Goal: Task Accomplishment & Management: Complete application form

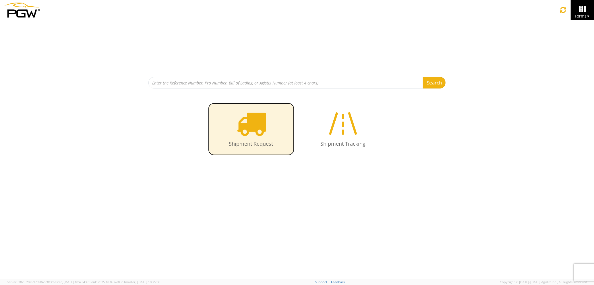
click at [264, 132] on icon at bounding box center [251, 124] width 30 height 30
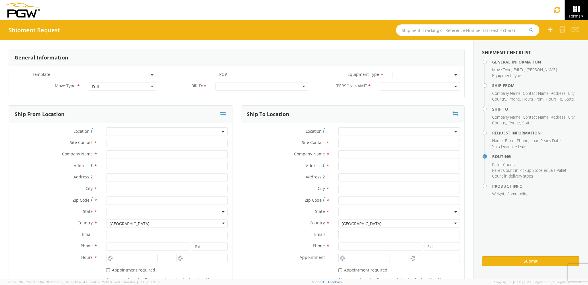
click at [129, 88] on div "Full" at bounding box center [122, 86] width 67 height 9
click at [230, 83] on div at bounding box center [262, 86] width 93 height 9
click at [146, 142] on input "text" at bounding box center [167, 143] width 122 height 9
click at [142, 153] on input "text" at bounding box center [167, 154] width 122 height 9
type input "PGW auto glass c/o AT RENTALS"
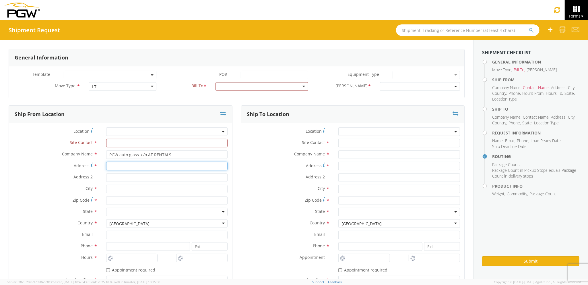
type input "[STREET_ADDRESS][PERSON_NAME]"
type input "5"
type input "[PERSON_NAME]"
type input "04092"
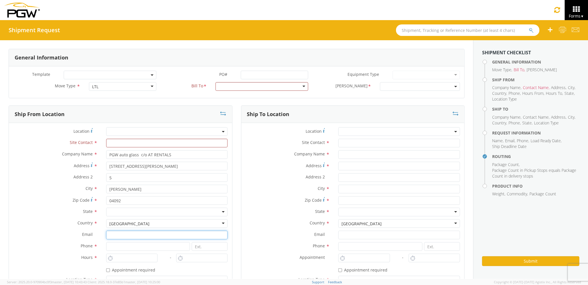
type input "[EMAIL_ADDRESS][DOMAIN_NAME]"
type input "2073329611"
type input "PGW auto glass c/o AT RENTALS"
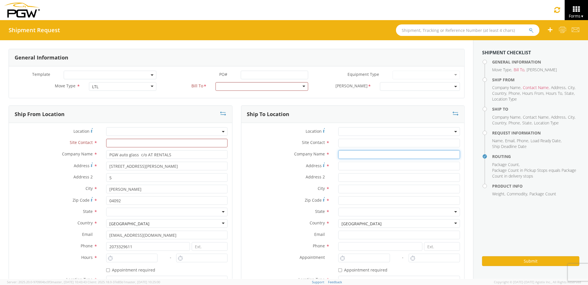
type input "PGW auto glass c/o AT RENTALS"
type input "[STREET_ADDRESS][PERSON_NAME]"
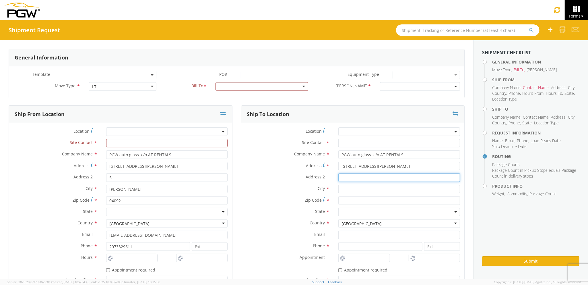
type input "5"
type input "[PERSON_NAME]"
type input "04092"
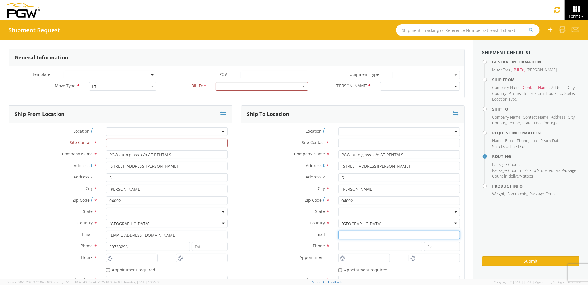
type input "[EMAIL_ADDRESS][DOMAIN_NAME]"
type input "2073329611"
type input "PGW auto glass c/o AT RENTALS"
type input "[PERSON_NAME] [PERSON_NAME]"
type input "[EMAIL_ADDRESS][DOMAIN_NAME]"
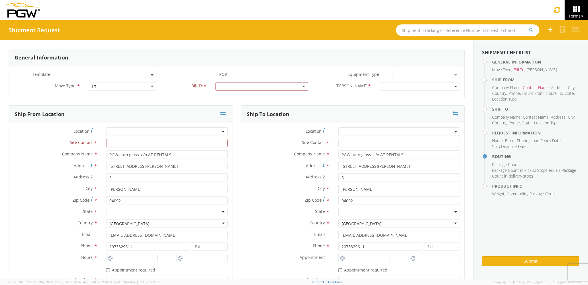
type input "2073329611"
click at [359, 154] on div "Company Name * PGW auto glass c/o AT RENTALS" at bounding box center [352, 155] width 223 height 11
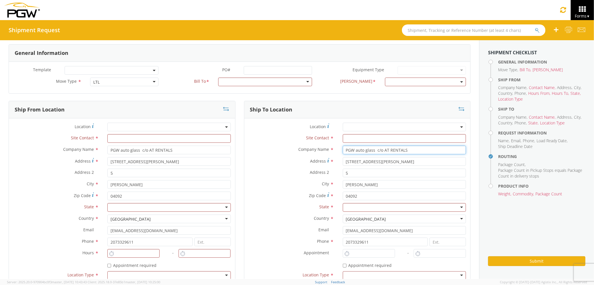
drag, startPoint x: 425, startPoint y: 149, endPoint x: 319, endPoint y: 154, distance: 105.4
click at [319, 154] on div "Company Name * PGW auto glass c/o AT RENTALS searching..." at bounding box center [357, 150] width 226 height 9
click at [230, 83] on div at bounding box center [265, 82] width 94 height 9
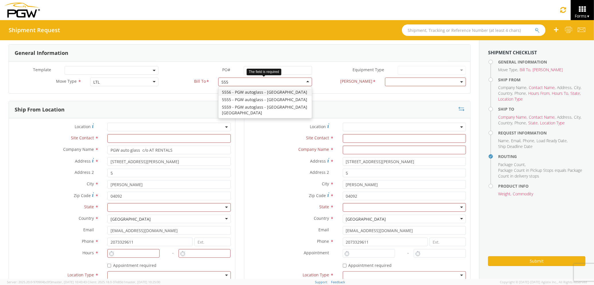
type input "5559"
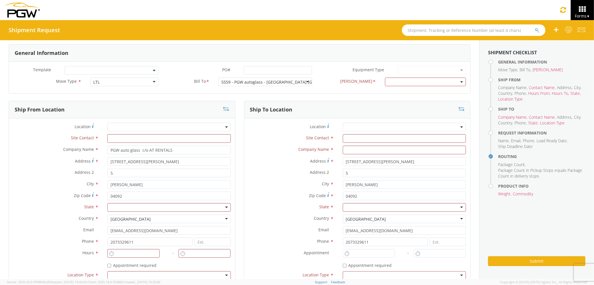
click at [418, 86] on div "[PERSON_NAME] * 5559-6300-66000-0000 5559-3600-50180-0000 5559-6305-66000-0000" at bounding box center [393, 83] width 154 height 11
click at [417, 84] on span at bounding box center [425, 82] width 81 height 9
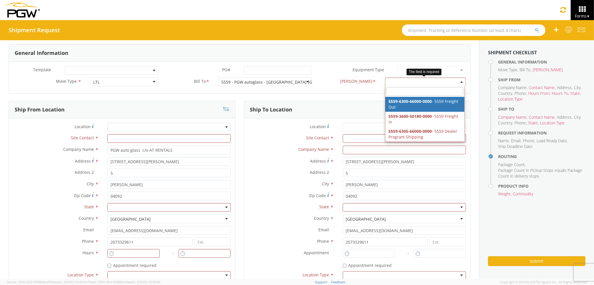
select select "5559-6300-66000-0000"
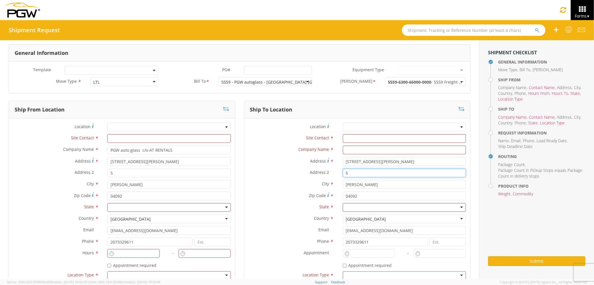
drag, startPoint x: 359, startPoint y: 174, endPoint x: 301, endPoint y: 175, distance: 57.4
click at [301, 175] on div "Address 2 * 5" at bounding box center [357, 172] width 226 height 9
drag, startPoint x: 381, startPoint y: 161, endPoint x: 332, endPoint y: 161, distance: 48.5
click at [332, 161] on div "Address * [STREET_ADDRESS][PERSON_NAME]" at bounding box center [357, 161] width 226 height 9
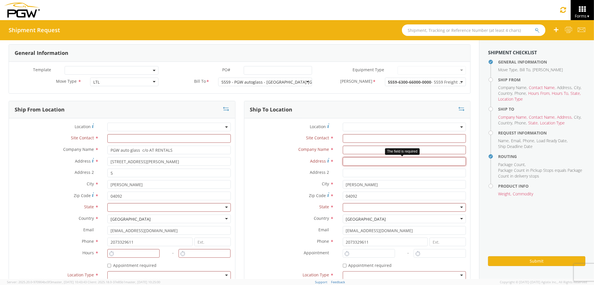
click at [373, 162] on input "Address *" at bounding box center [404, 161] width 123 height 9
type input "[STREET_ADDRESS]"
type input "PGW auto glass c/o AT RENTALS"
type input "5"
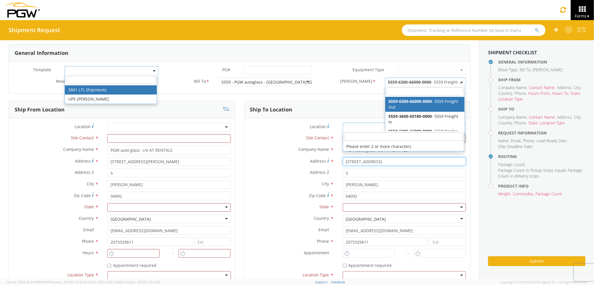
scroll to position [5, 0]
type input "PGW auto glass c/o AT RENTALS"
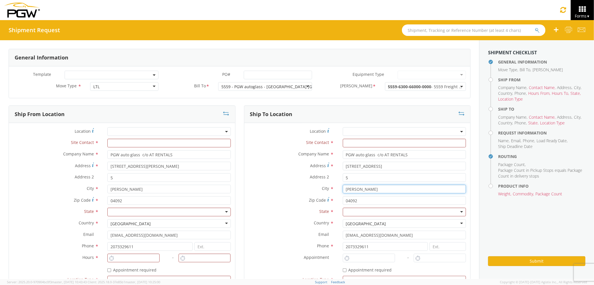
click at [360, 190] on input "[PERSON_NAME]" at bounding box center [404, 189] width 123 height 9
click at [367, 190] on input "Wesk" at bounding box center [404, 189] width 123 height 9
type input "W"
type input "[GEOGRAPHIC_DATA]"
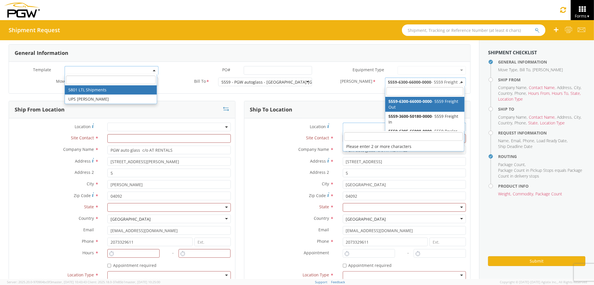
type input "[GEOGRAPHIC_DATA]"
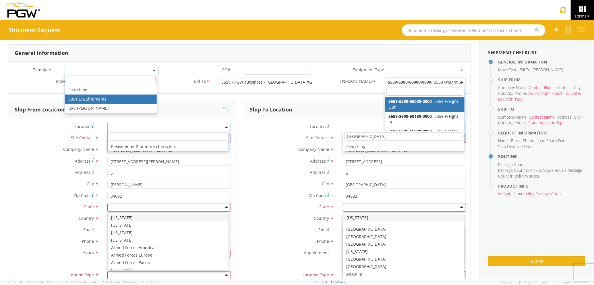
scroll to position [5, 0]
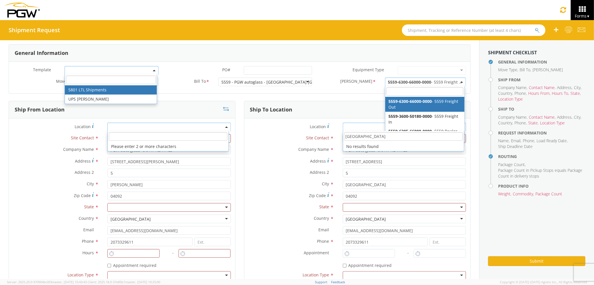
click at [357, 208] on div at bounding box center [404, 207] width 123 height 9
type input "MA"
click at [269, 174] on label "Address 2 *" at bounding box center [291, 171] width 94 height 7
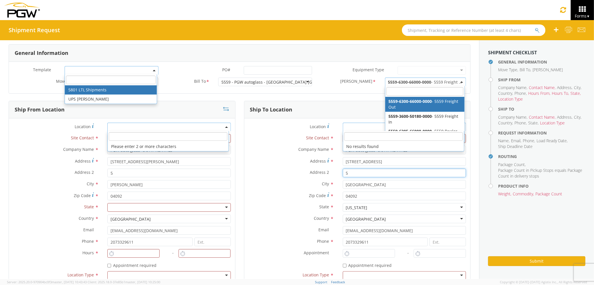
click at [343, 174] on input "5" at bounding box center [404, 172] width 123 height 9
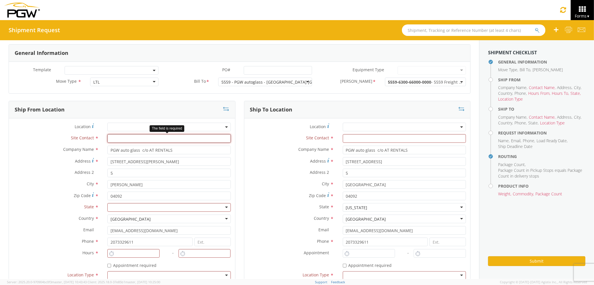
click at [177, 140] on input "text" at bounding box center [168, 138] width 123 height 9
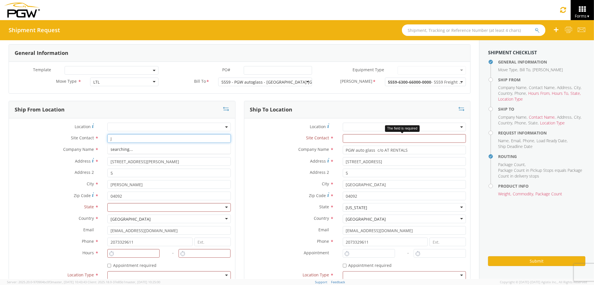
type input "J"
click at [350, 138] on input "text" at bounding box center [404, 138] width 123 height 9
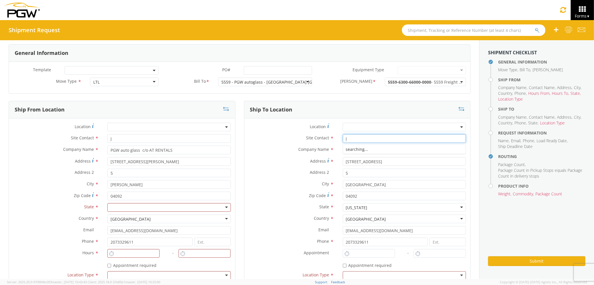
type input "J"
click at [266, 145] on div "Site Contact * J searching..." at bounding box center [357, 139] width 226 height 11
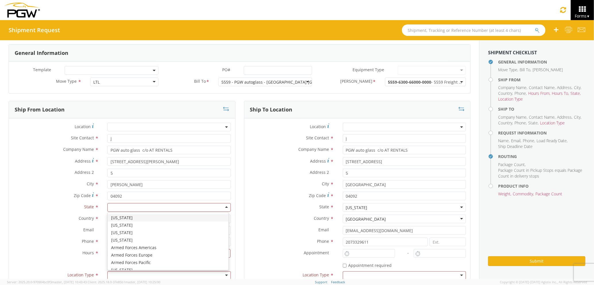
click at [157, 208] on div at bounding box center [168, 207] width 123 height 9
type input "MA"
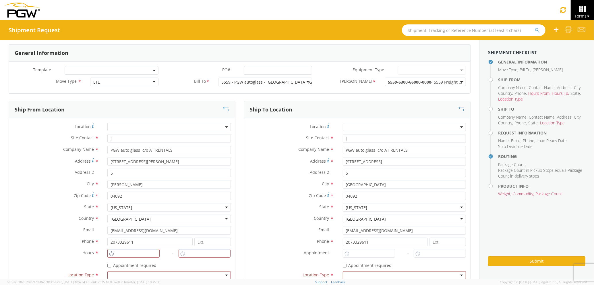
click at [287, 191] on div "City * [GEOGRAPHIC_DATA] p" at bounding box center [357, 185] width 226 height 11
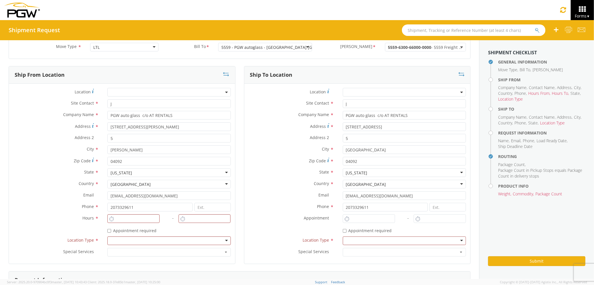
scroll to position [81, 0]
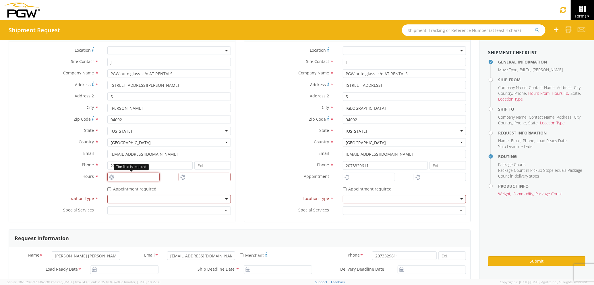
type input "2:00 PM"
type input "3:00 PM"
click at [119, 177] on input "2:00 PM" at bounding box center [133, 177] width 52 height 9
click at [150, 195] on div at bounding box center [168, 199] width 123 height 9
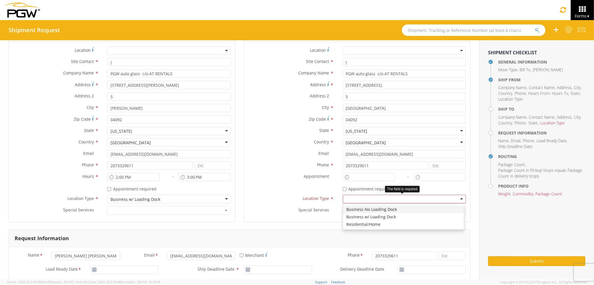
click at [343, 202] on div at bounding box center [404, 199] width 123 height 9
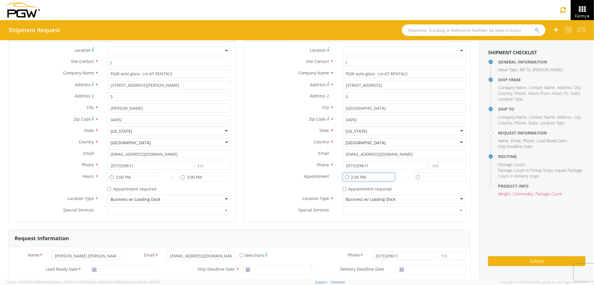
click at [364, 179] on input "2:00 PM" at bounding box center [369, 177] width 52 height 9
drag, startPoint x: 373, startPoint y: 177, endPoint x: 311, endPoint y: 179, distance: 62.0
click at [311, 179] on div "Location * Site Contact * J J 1st Pane Auto Glass - ( [PERSON_NAME] ) [STREET_A…" at bounding box center [357, 131] width 226 height 171
type input "7:00 AM"
click at [429, 180] on input "2:00 PM" at bounding box center [440, 177] width 52 height 9
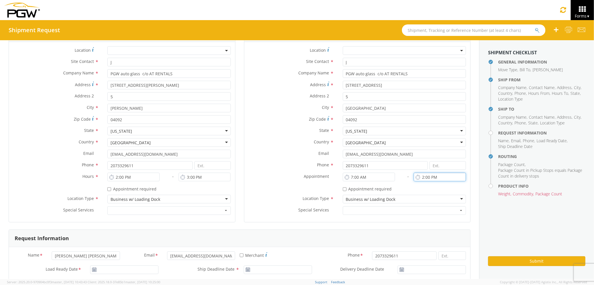
drag, startPoint x: 431, startPoint y: 179, endPoint x: 408, endPoint y: 180, distance: 22.7
click at [414, 180] on input "2:00 PM" at bounding box center [440, 177] width 52 height 9
drag, startPoint x: 441, startPoint y: 176, endPoint x: 375, endPoint y: 176, distance: 66.9
click at [375, 176] on div "Location * Site Contact * J J 1st Pane Auto Glass - ( [PERSON_NAME] ) [STREET_A…" at bounding box center [357, 131] width 226 height 171
type input "8:00 AM"
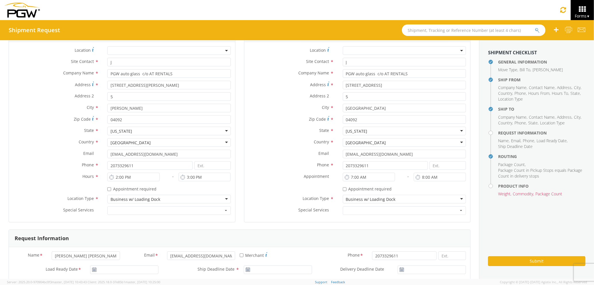
click at [259, 177] on label "Appointment *" at bounding box center [291, 176] width 94 height 7
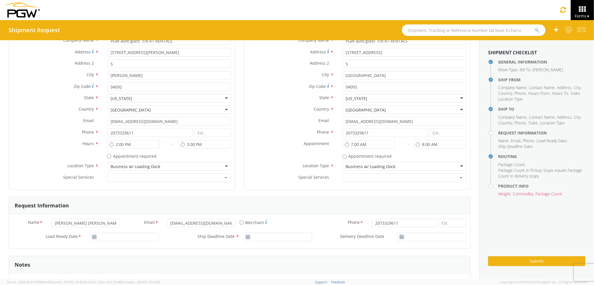
scroll to position [191, 0]
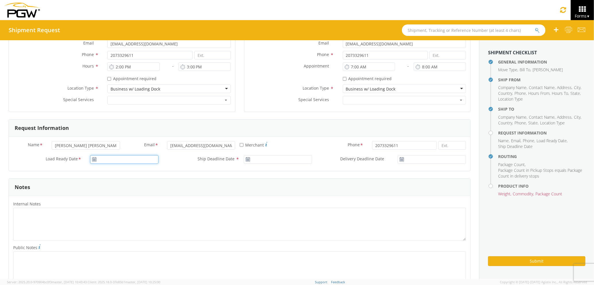
type input "[DATE]"
click at [130, 162] on input "[DATE]" at bounding box center [124, 159] width 68 height 9
click at [146, 185] on td "3" at bounding box center [151, 187] width 10 height 9
type input "[DATE]"
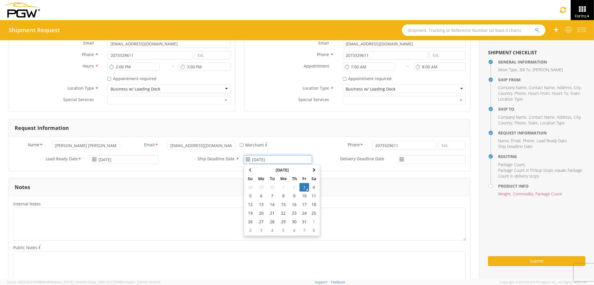
click at [257, 160] on input "[DATE]" at bounding box center [278, 159] width 68 height 9
drag, startPoint x: 305, startPoint y: 190, endPoint x: 394, endPoint y: 172, distance: 90.7
click at [305, 190] on td "3" at bounding box center [304, 187] width 10 height 9
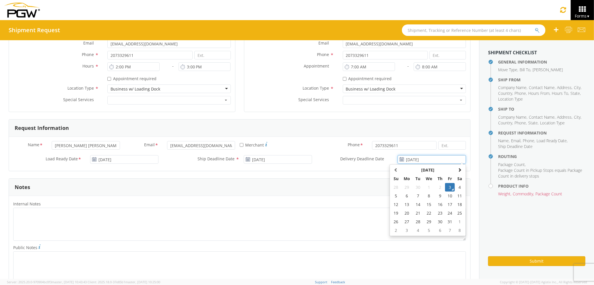
click at [425, 160] on input "[DATE]" at bounding box center [432, 159] width 68 height 9
click at [401, 193] on td "6" at bounding box center [407, 195] width 12 height 9
type input "[DATE]"
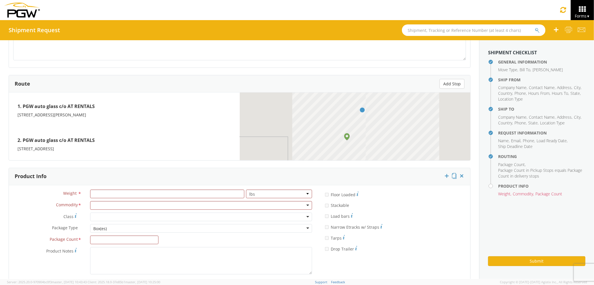
scroll to position [438, 0]
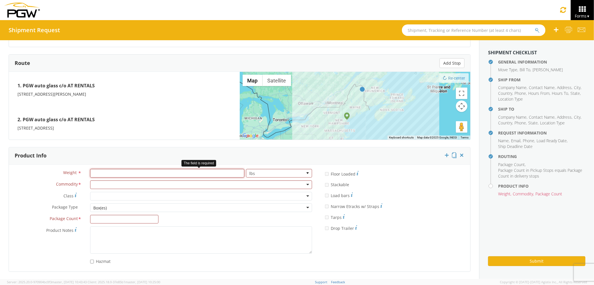
click at [195, 176] on input "number" at bounding box center [167, 173] width 154 height 9
click at [195, 175] on input "number" at bounding box center [167, 173] width 154 height 9
type input "500"
click at [200, 186] on div at bounding box center [201, 184] width 222 height 9
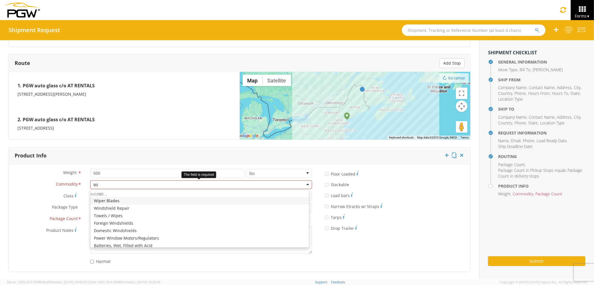
type input "WIN"
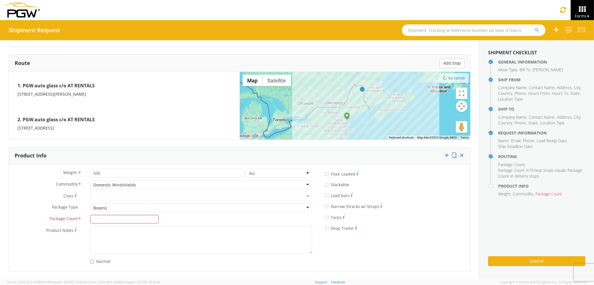
scroll to position [0, 0]
click at [138, 221] on input "Package Count *" at bounding box center [124, 219] width 68 height 9
type input "1"
click at [533, 263] on button "Submit" at bounding box center [536, 261] width 97 height 10
